Goal: Navigation & Orientation: Find specific page/section

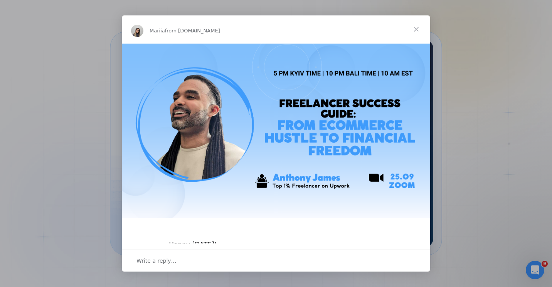
click at [420, 29] on span "Close" at bounding box center [416, 29] width 28 height 28
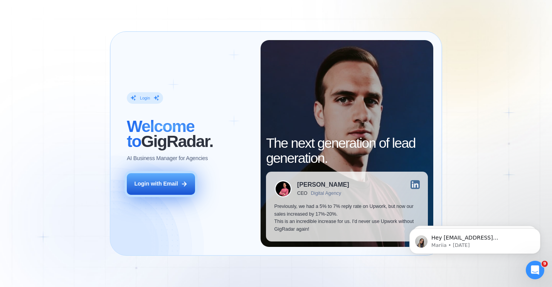
click at [149, 187] on div "Login with Email" at bounding box center [156, 184] width 44 height 8
